Goal: Task Accomplishment & Management: Manage account settings

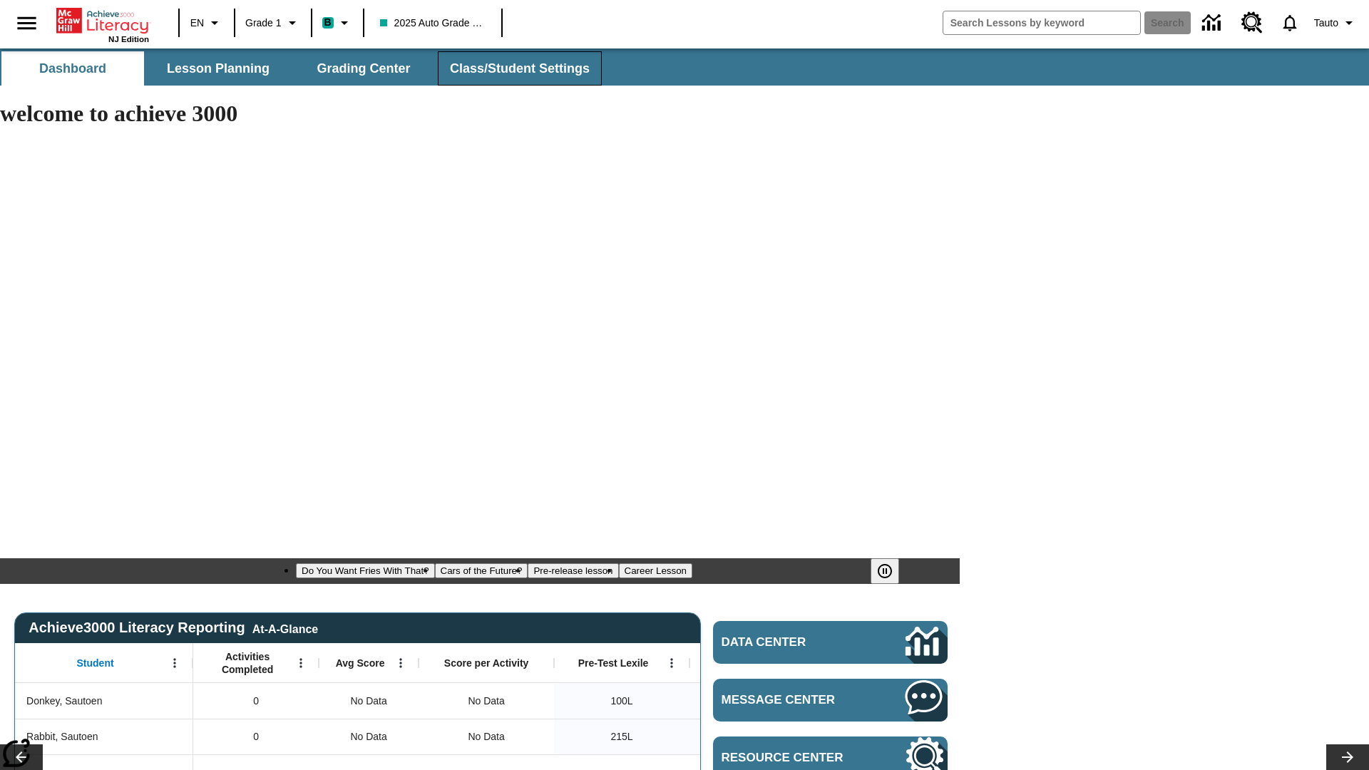
click at [518, 68] on span "Class/Student Settings" at bounding box center [520, 69] width 140 height 16
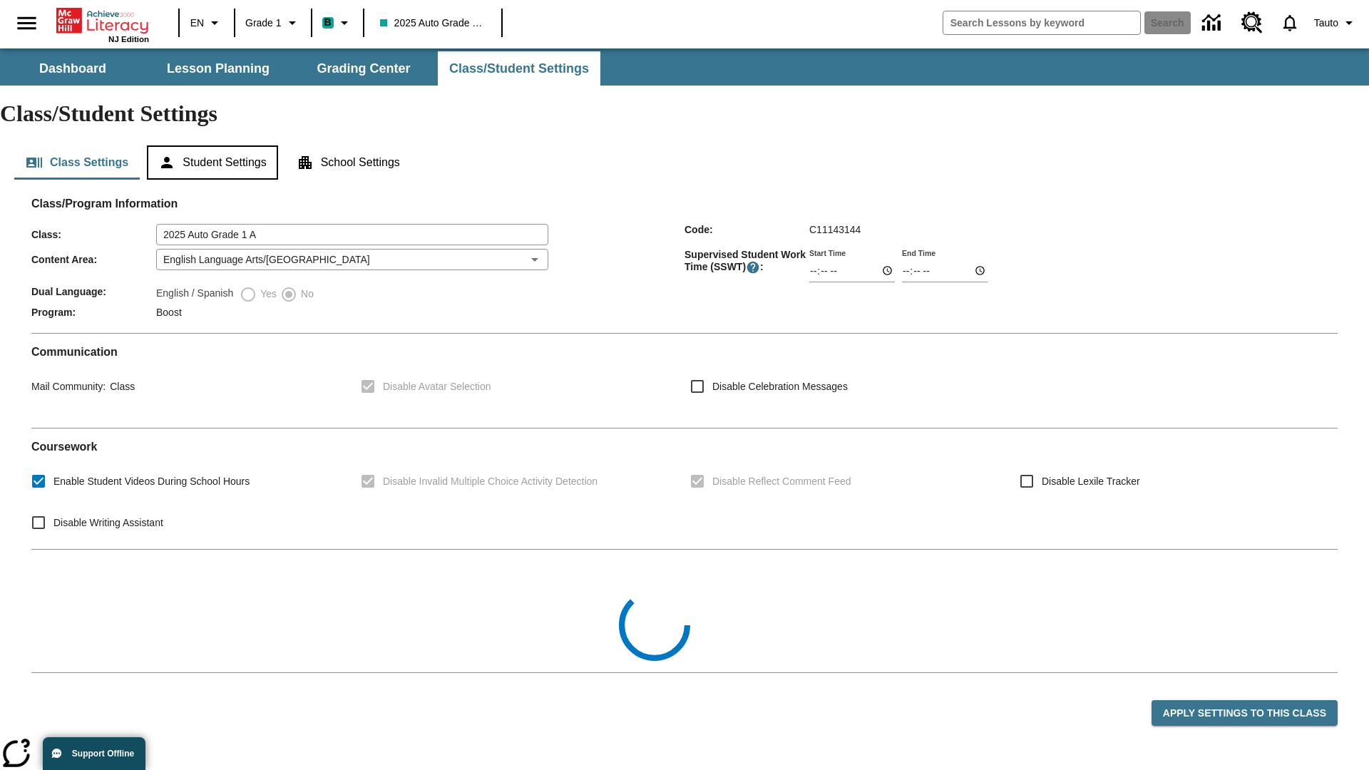
click at [215, 145] on button "Student Settings" at bounding box center [212, 162] width 130 height 34
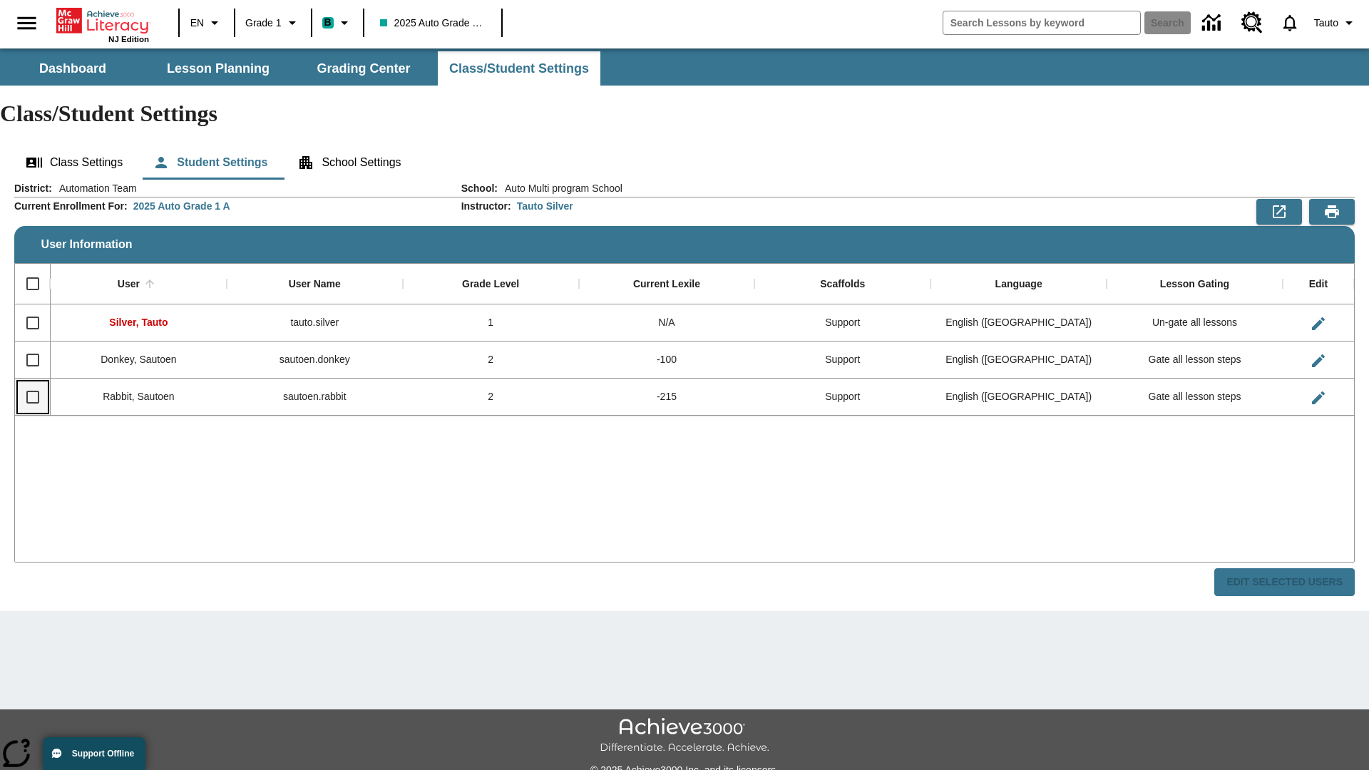
click at [32, 382] on input "Select row" at bounding box center [33, 397] width 30 height 30
checkbox input "true"
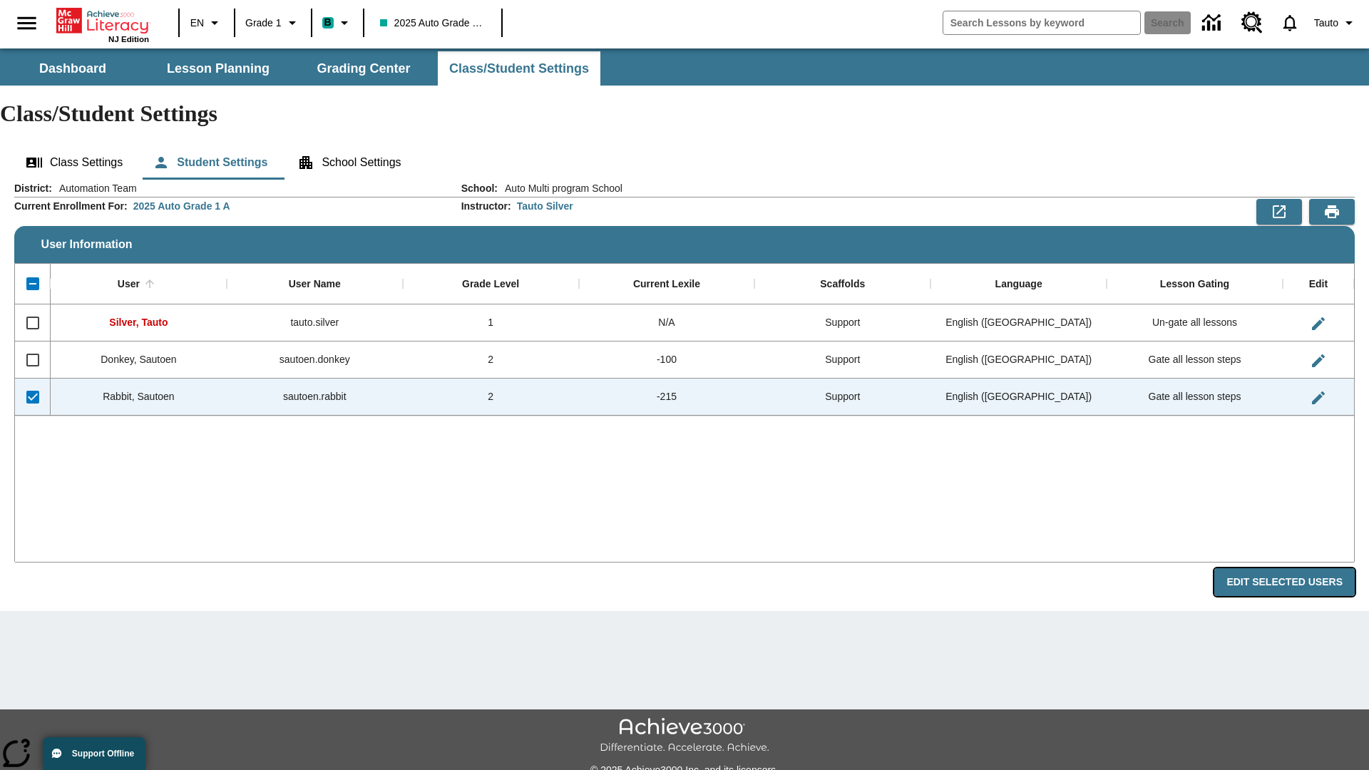
click at [1290, 568] on button "Edit Selected Users" at bounding box center [1284, 582] width 140 height 28
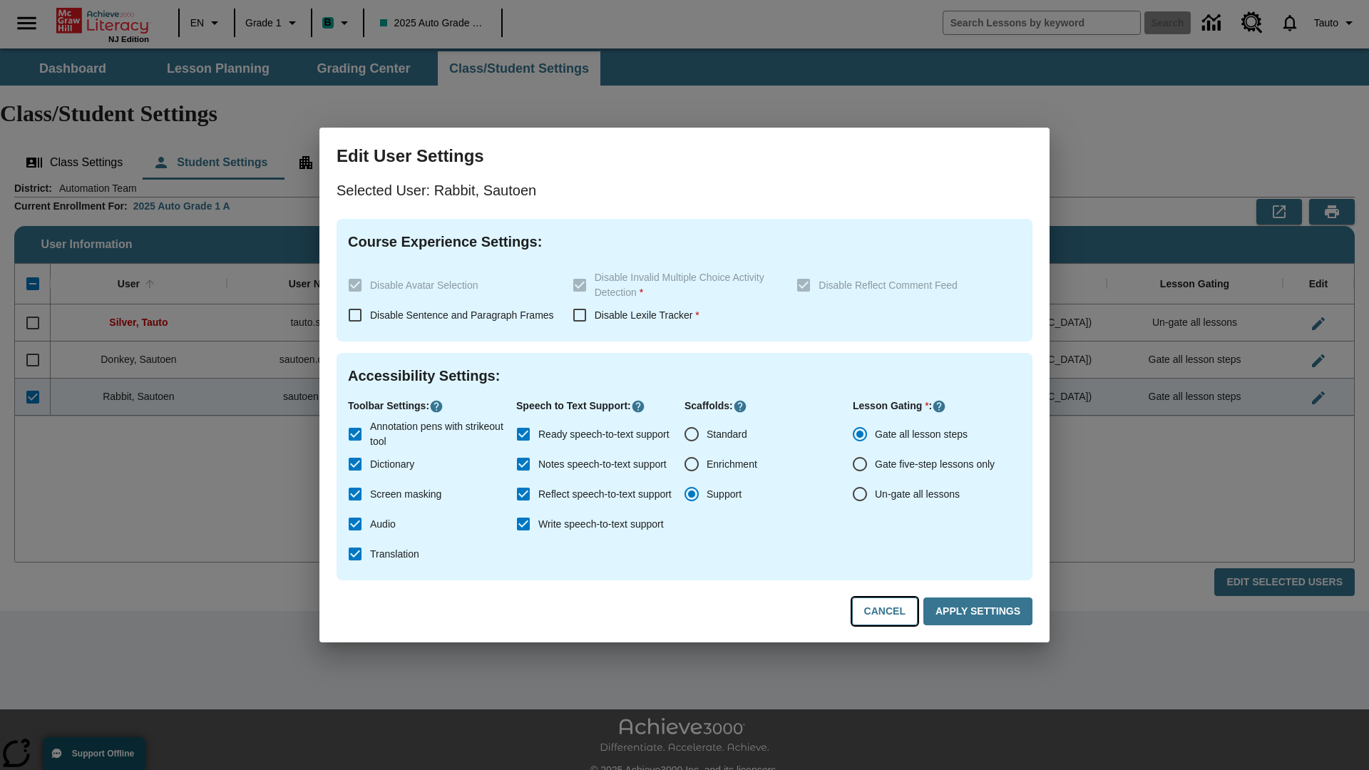
click at [891, 612] on button "Cancel" at bounding box center [885, 612] width 66 height 28
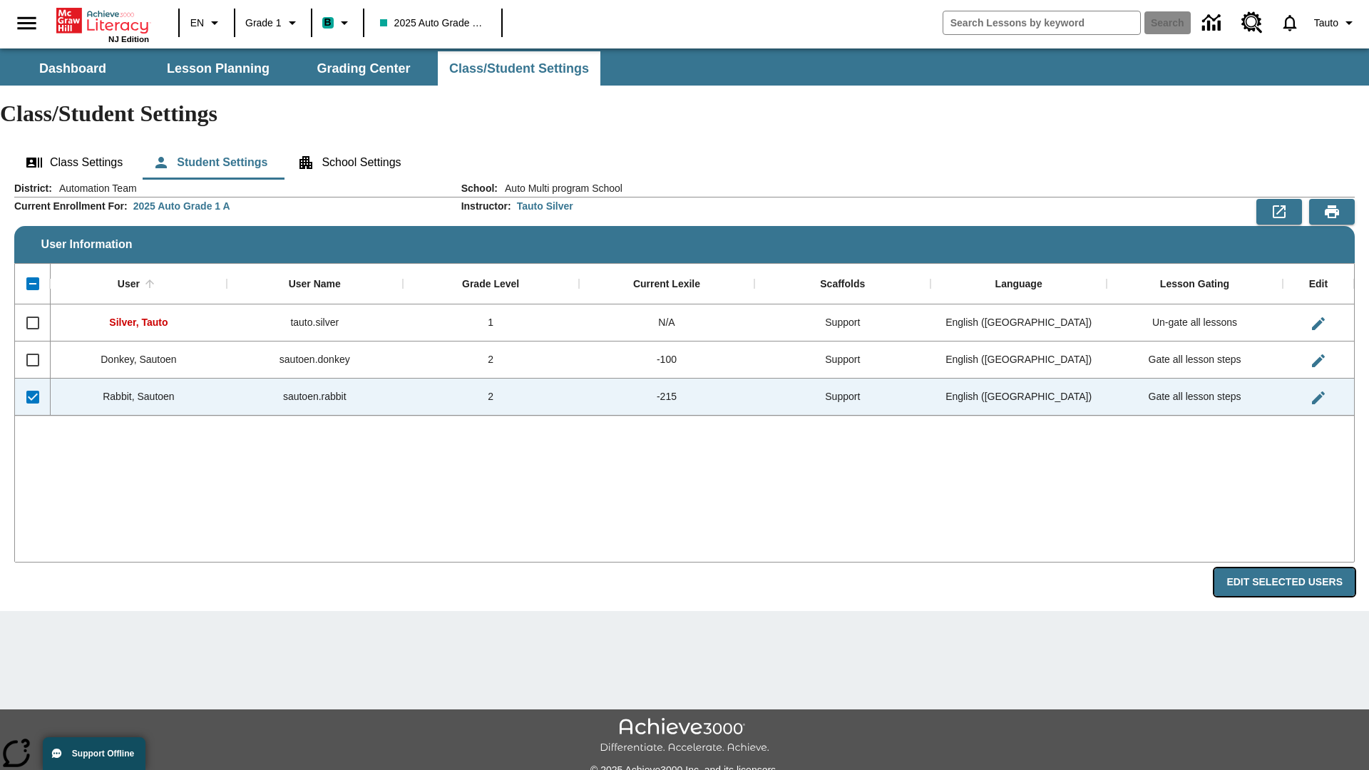
click at [1290, 568] on button "Edit Selected Users" at bounding box center [1284, 582] width 140 height 28
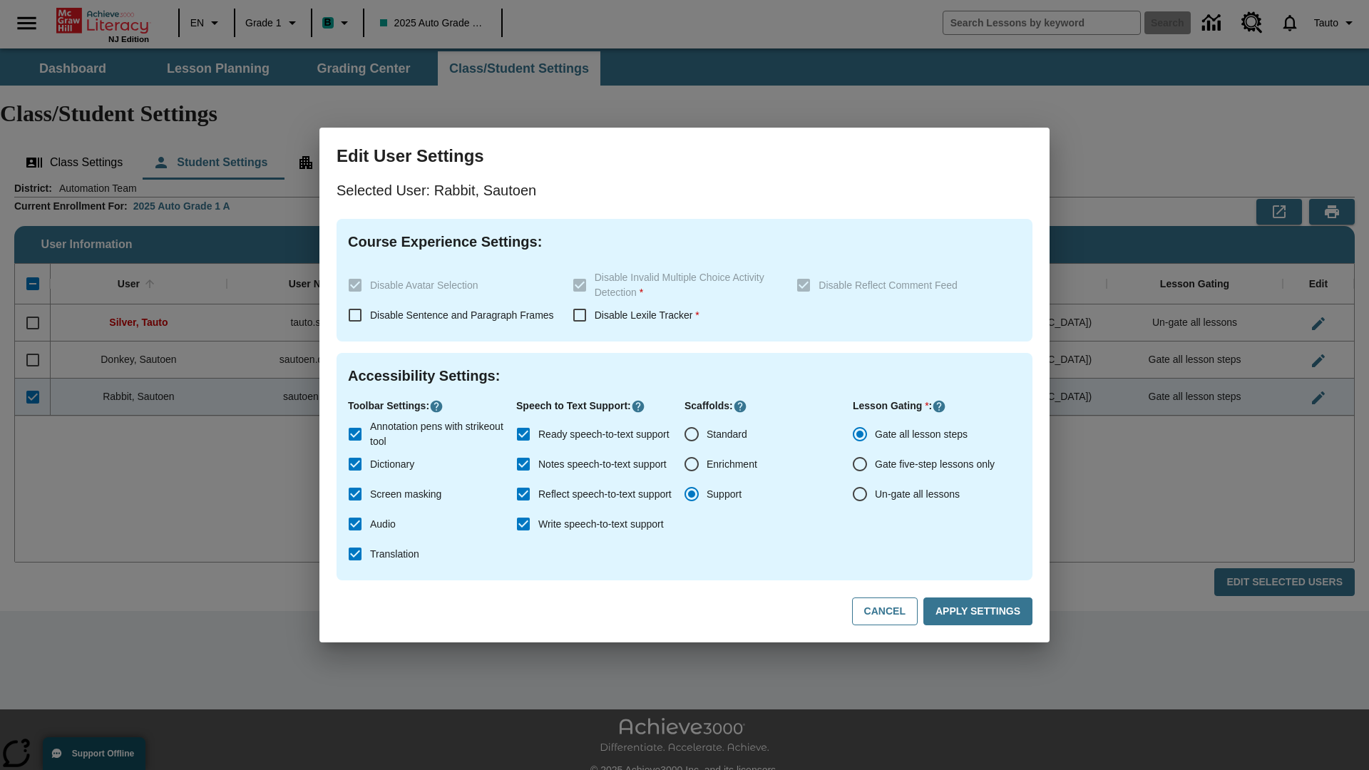
click at [523, 434] on input "Ready speech-to-text support" at bounding box center [523, 434] width 30 height 30
checkbox input "false"
click at [980, 612] on button "Apply Settings" at bounding box center [977, 612] width 109 height 28
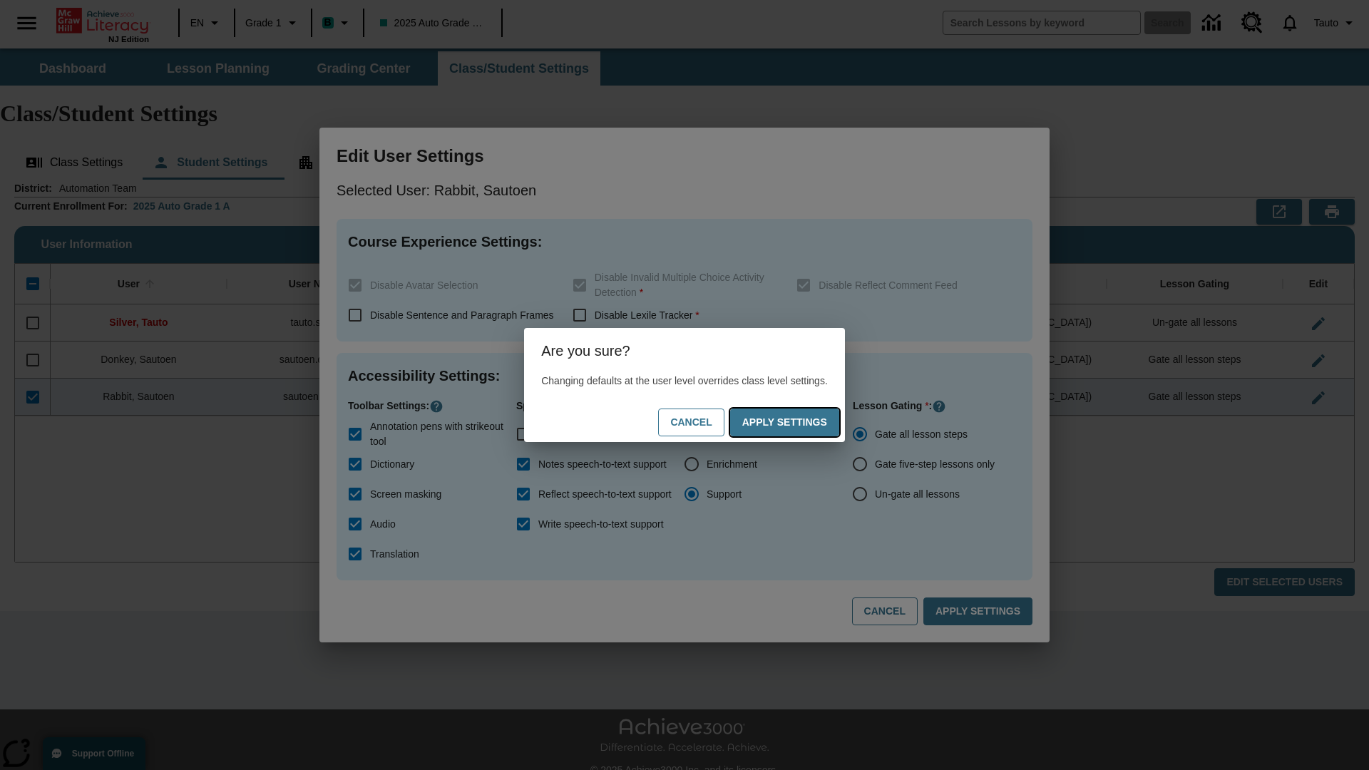
click at [799, 422] on button "Apply Settings" at bounding box center [784, 423] width 109 height 28
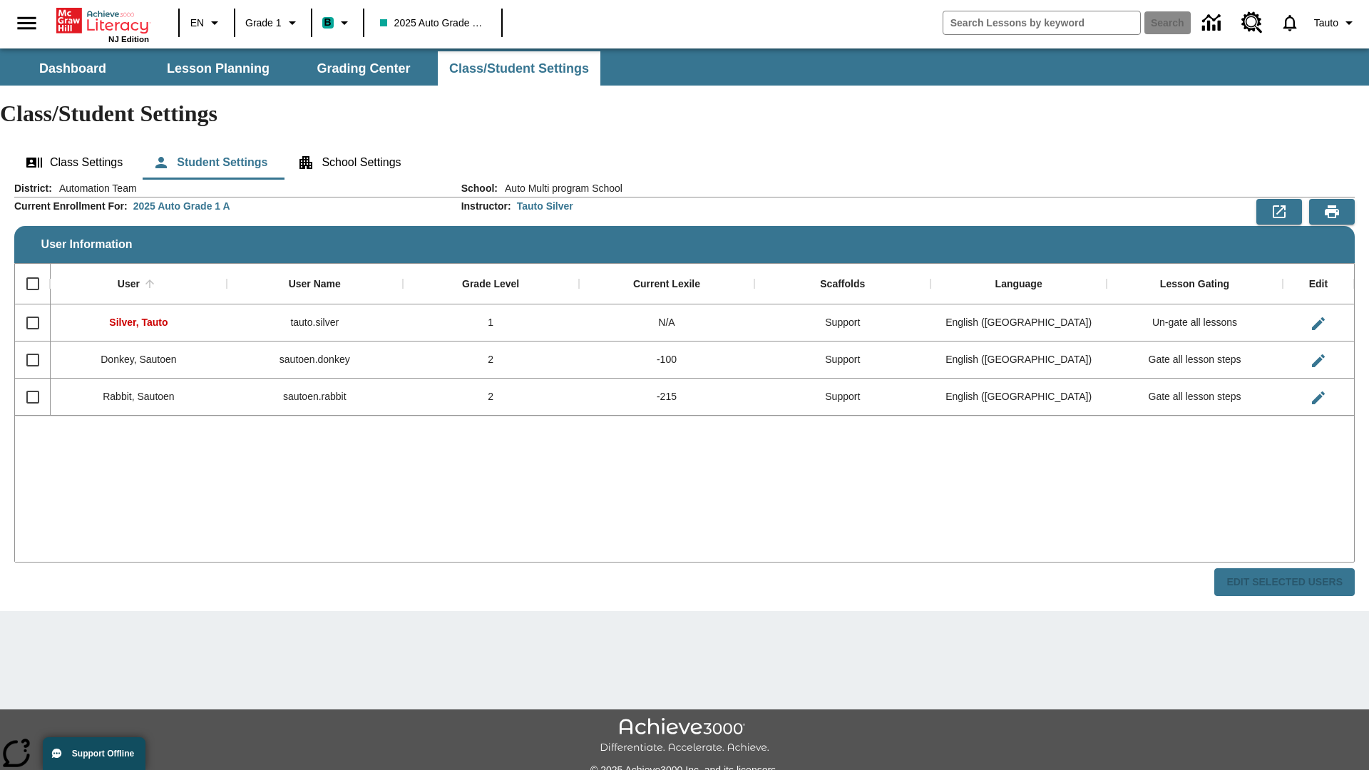
checkbox input "false"
click at [32, 382] on input "Select row" at bounding box center [33, 397] width 30 height 30
checkbox input "true"
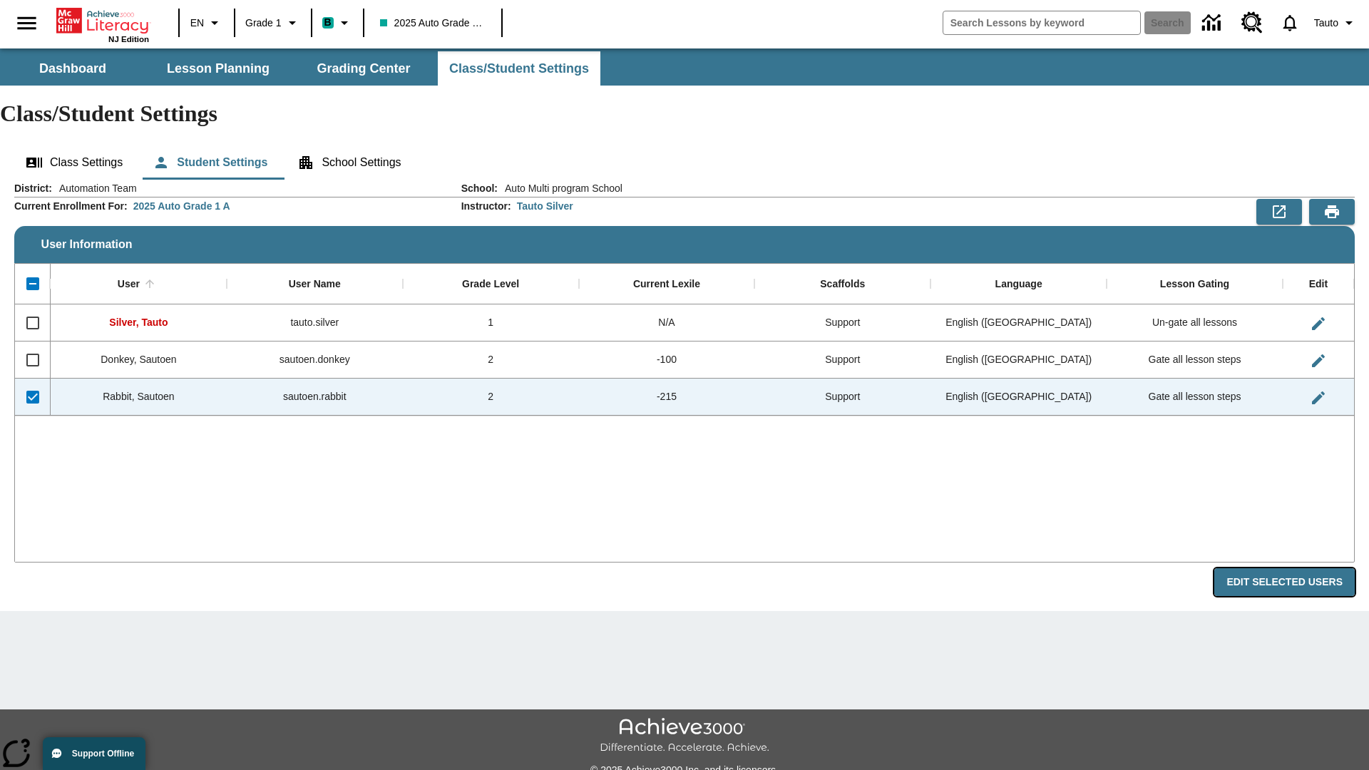
click at [1290, 568] on button "Edit Selected Users" at bounding box center [1284, 582] width 140 height 28
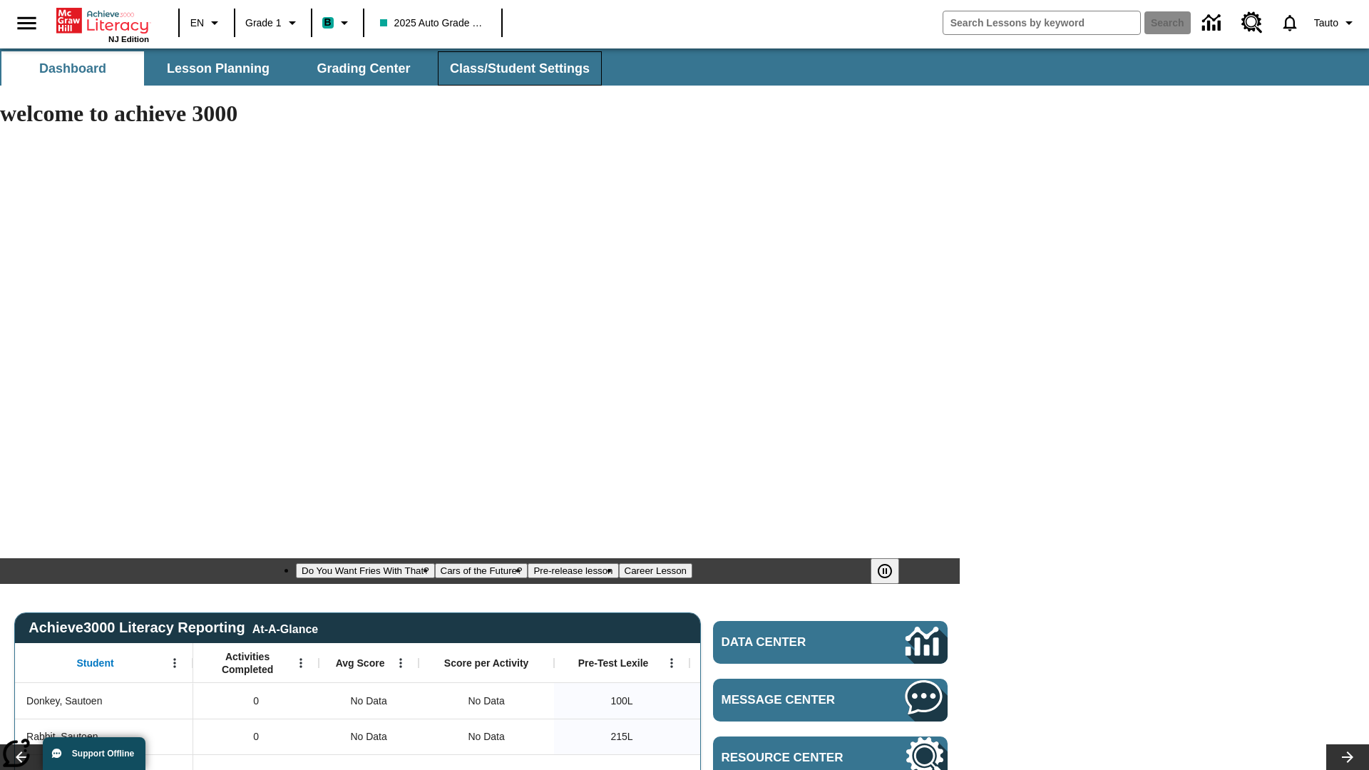
click at [518, 68] on span "Class/Student Settings" at bounding box center [520, 69] width 140 height 16
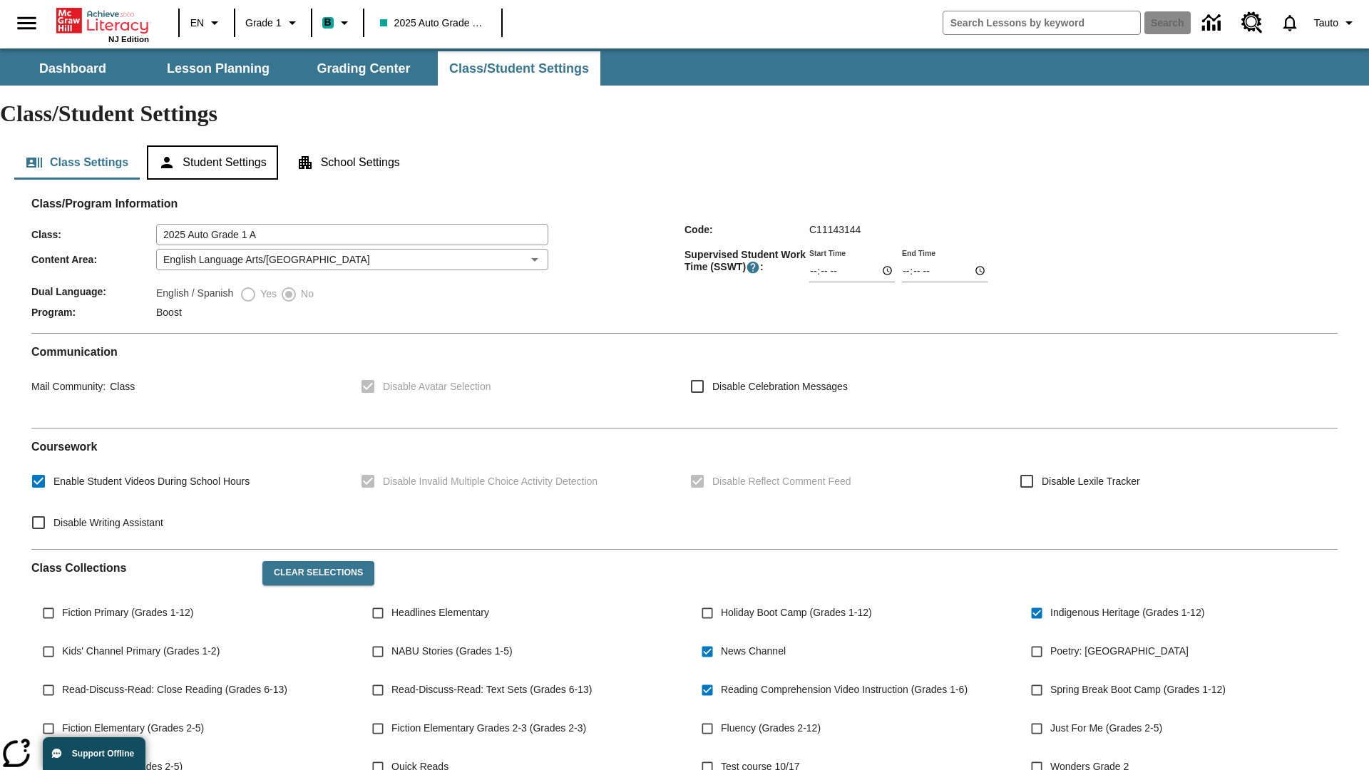
click at [215, 145] on button "Student Settings" at bounding box center [212, 162] width 130 height 34
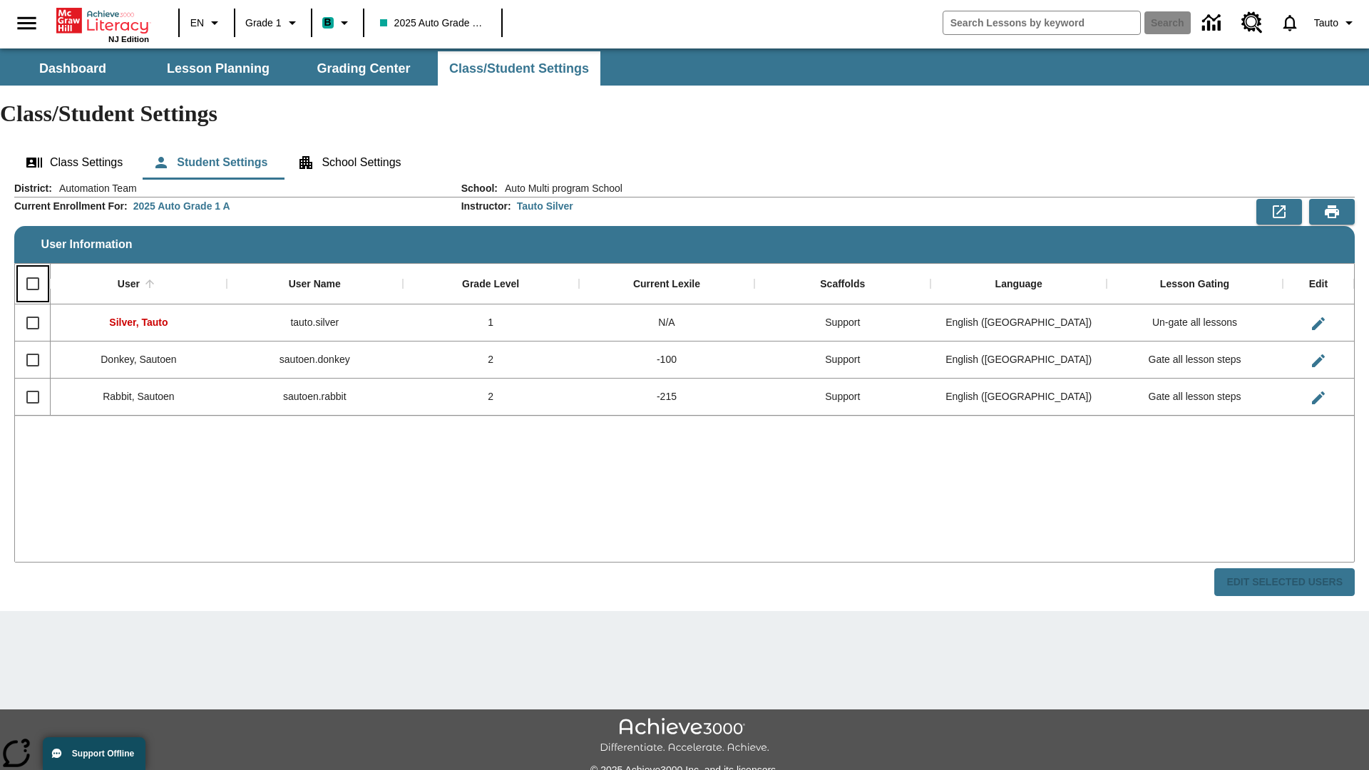
click at [32, 269] on input "Select all rows" at bounding box center [33, 284] width 30 height 30
checkbox input "true"
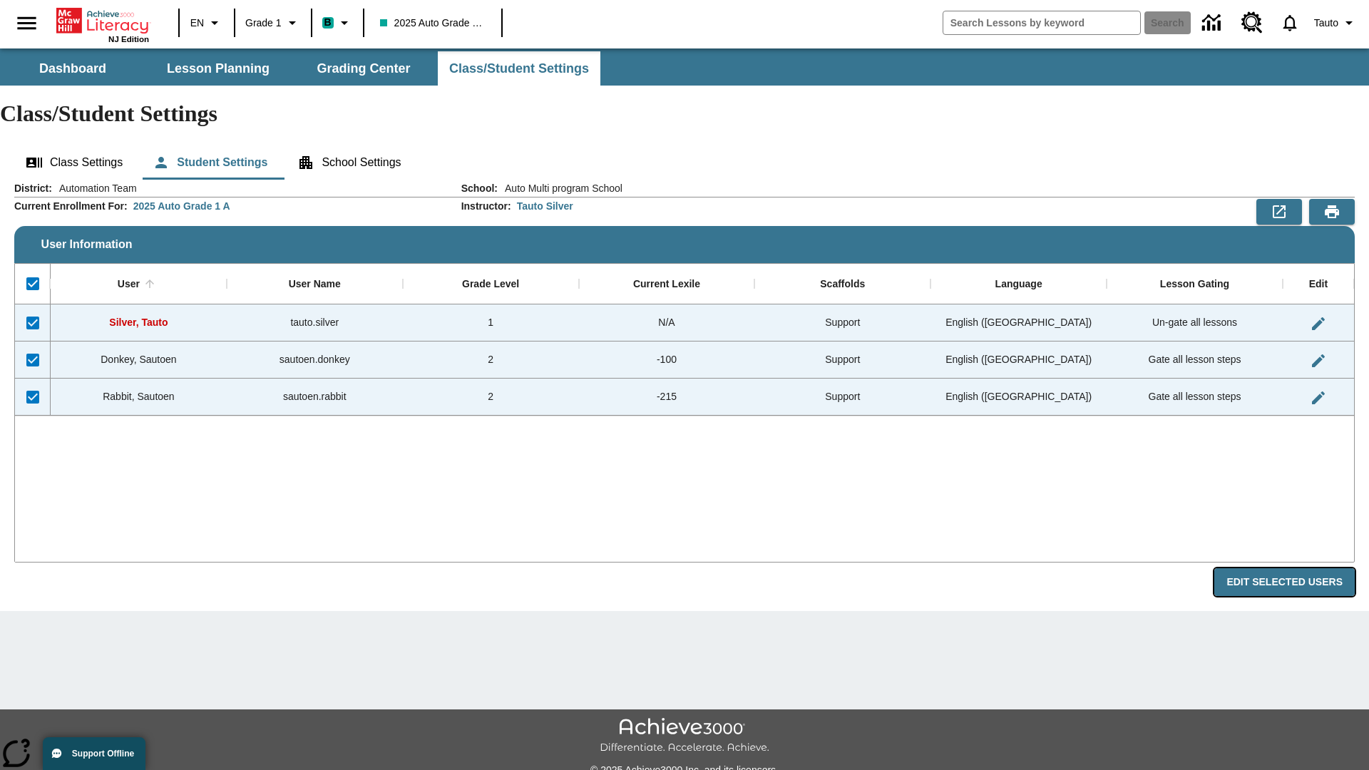
click at [1290, 568] on button "Edit Selected Users" at bounding box center [1284, 582] width 140 height 28
